Goal: Find specific page/section: Find specific page/section

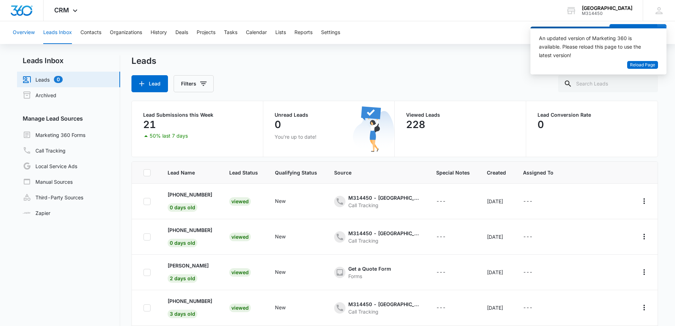
click at [29, 33] on button "Overview" at bounding box center [24, 32] width 22 height 23
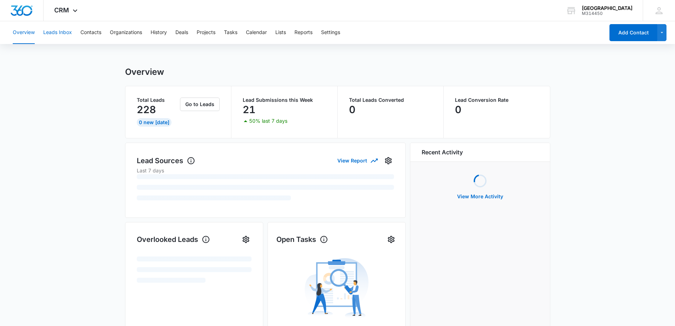
click at [58, 32] on button "Leads Inbox" at bounding box center [57, 32] width 29 height 23
